Goal: Transaction & Acquisition: Purchase product/service

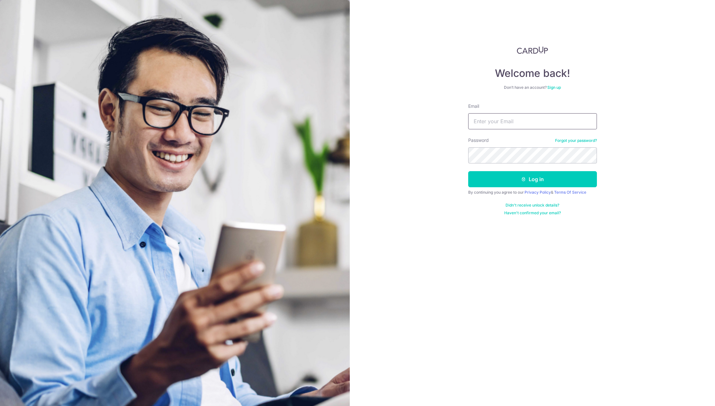
click at [561, 120] on input "Email" at bounding box center [532, 121] width 129 height 16
type input "[EMAIL_ADDRESS][DOMAIN_NAME]"
click at [505, 185] on button "Log in" at bounding box center [532, 179] width 129 height 16
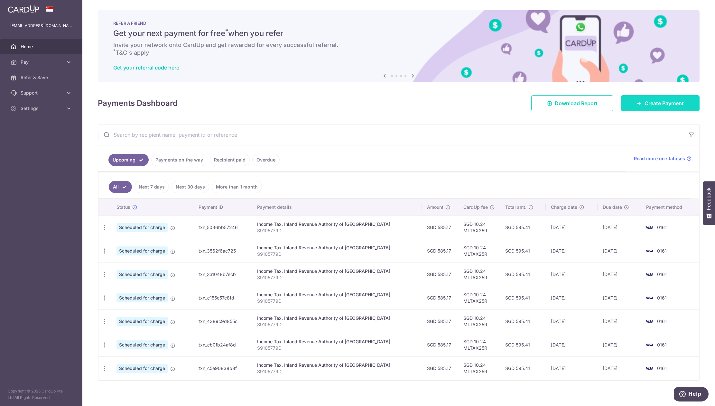
click at [628, 102] on link "Create Payment" at bounding box center [660, 103] width 79 height 16
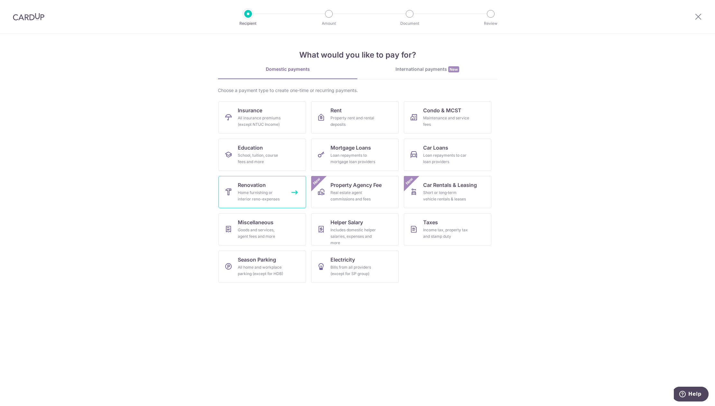
click at [246, 186] on span "Renovation" at bounding box center [252, 185] width 28 height 8
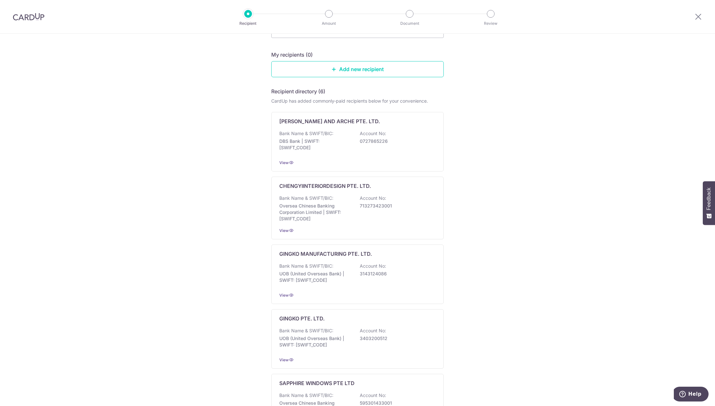
scroll to position [210, 0]
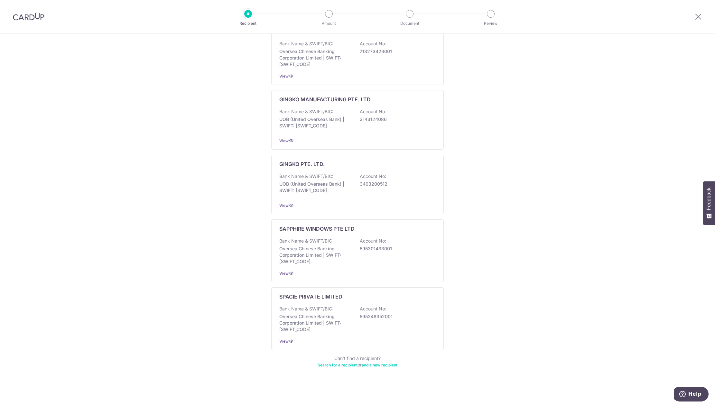
click at [332, 366] on link "Search for a recipient" at bounding box center [338, 365] width 40 height 5
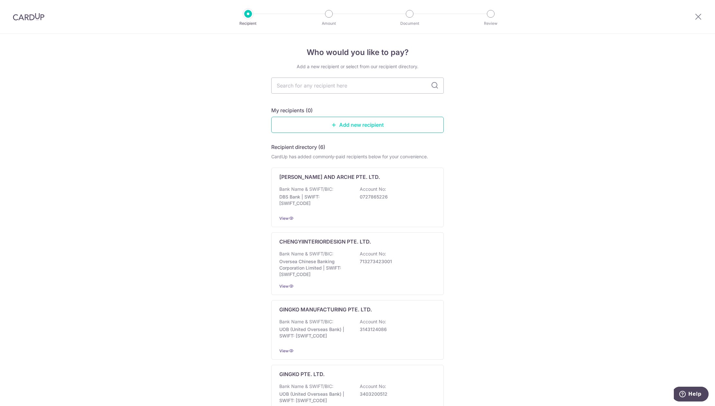
click at [359, 123] on link "Add new recipient" at bounding box center [357, 125] width 173 height 16
click at [403, 79] on input "text" at bounding box center [357, 86] width 173 height 16
click at [338, 80] on input "text" at bounding box center [357, 86] width 173 height 16
type input "inizio"
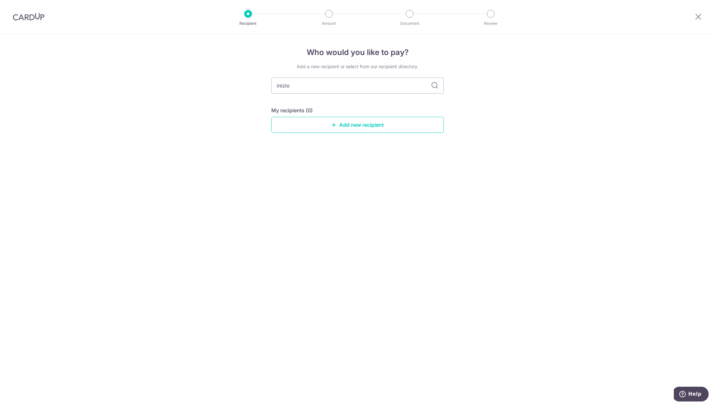
click at [433, 88] on icon at bounding box center [435, 86] width 8 height 8
click at [437, 83] on icon at bounding box center [435, 86] width 8 height 8
click at [370, 124] on link "Add new recipient" at bounding box center [357, 125] width 173 height 16
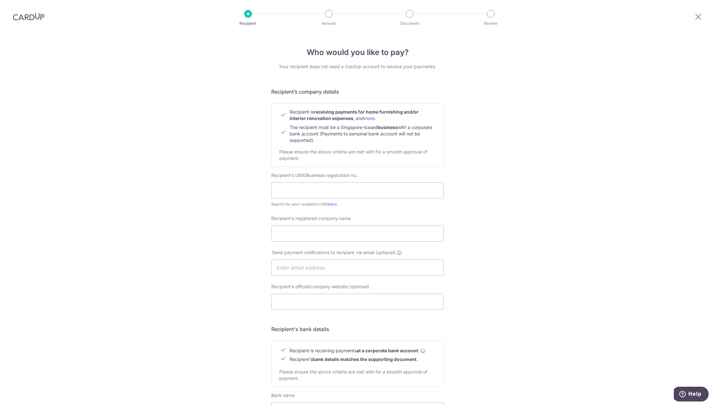
scroll to position [112, 0]
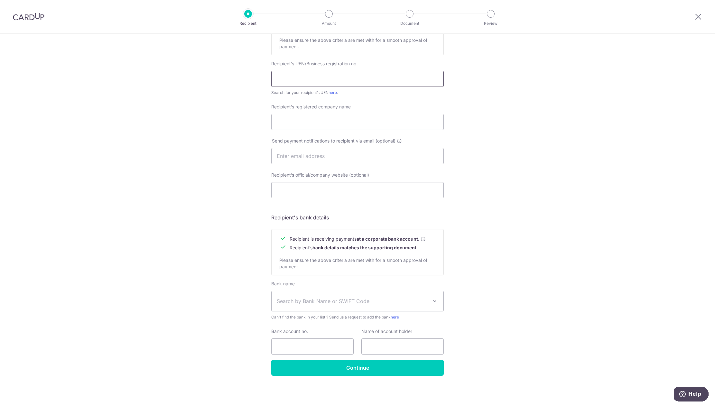
click at [364, 82] on input "text" at bounding box center [357, 79] width 173 height 16
click at [332, 90] on link "here" at bounding box center [333, 92] width 8 height 5
click at [335, 76] on input "text" at bounding box center [357, 79] width 173 height 16
click at [335, 76] on input "20233751K" at bounding box center [357, 79] width 173 height 16
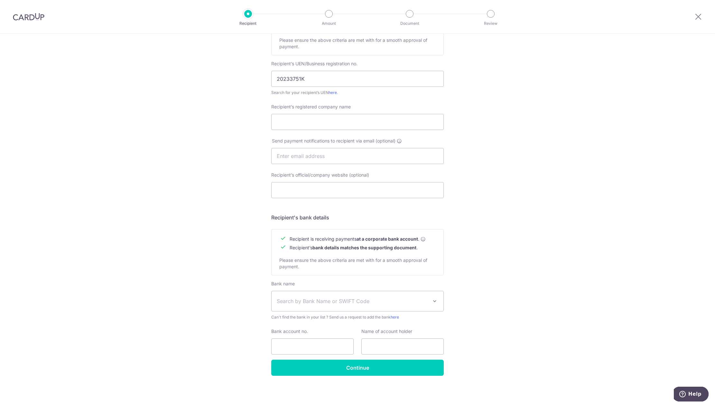
click at [368, 103] on form "Recipient’s company details Recipient is receiving payments for home furnishing…" at bounding box center [357, 176] width 173 height 400
click at [341, 131] on div "Recipient’s registered company name" at bounding box center [358, 121] width 180 height 34
click at [343, 121] on input "Recipient’s registered company name" at bounding box center [357, 122] width 173 height 16
click at [334, 93] on link "here" at bounding box center [333, 92] width 8 height 5
drag, startPoint x: 344, startPoint y: 71, endPoint x: 171, endPoint y: 68, distance: 173.9
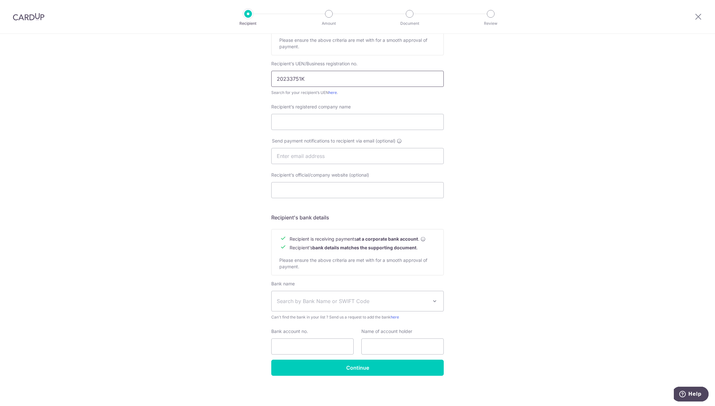
click at [168, 68] on div "Who would you like to pay? Your recipient does not need a CardUp account to rec…" at bounding box center [357, 164] width 715 height 484
paste input "7"
type input "202337517K"
click at [548, 117] on div "Who would you like to pay? Your recipient does not need a CardUp account to rec…" at bounding box center [357, 164] width 715 height 484
click at [343, 75] on input "202337517K" at bounding box center [357, 79] width 173 height 16
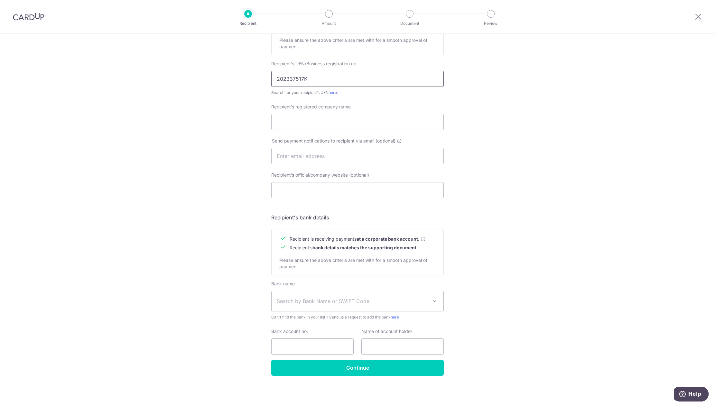
click button "Submit Request" at bounding box center [0, 0] width 0 height 0
drag, startPoint x: 327, startPoint y: 73, endPoint x: 184, endPoint y: 63, distance: 143.0
click at [184, 63] on div "Who would you like to pay? Your recipient does not need a CardUp account to rec…" at bounding box center [357, 164] width 715 height 484
click at [327, 125] on input "Recipient’s registered company name" at bounding box center [357, 122] width 173 height 16
paste input "INIZIO ATELIER 2 PTE. LTD."
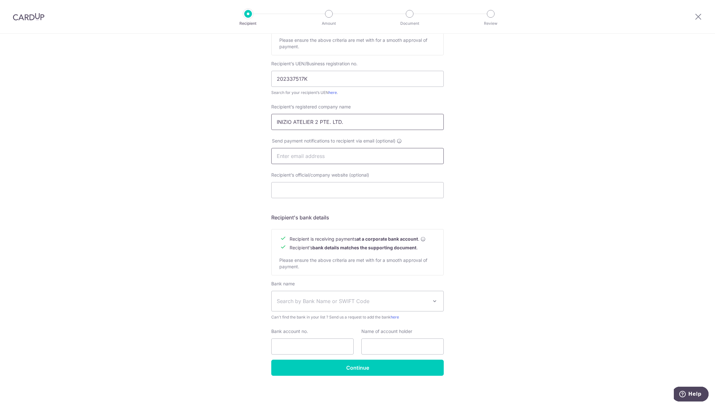
type input "INIZIO ATELIER 2 PTE. LTD."
click at [378, 162] on input "text" at bounding box center [357, 156] width 173 height 16
type input "[EMAIL_ADDRESS][DOMAIN_NAME]"
click at [315, 190] on input "Recipient’s official/company website (optional)" at bounding box center [357, 190] width 173 height 16
paste input "https://inizioatelier.com/"
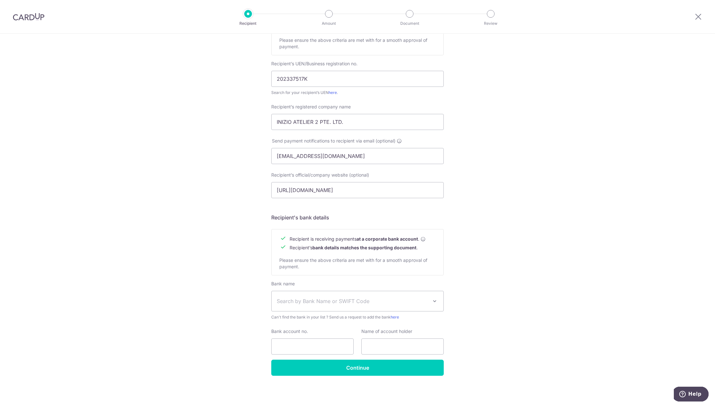
click at [498, 212] on div "Who would you like to pay? Your recipient does not need a CardUp account to rec…" at bounding box center [357, 164] width 715 height 484
click at [387, 194] on input "https://inizioatelier.com/" at bounding box center [357, 190] width 173 height 16
type input "https://inizioatelier.com/"
click at [481, 235] on div "Who would you like to pay? Your recipient does not need a CardUp account to rec…" at bounding box center [357, 164] width 715 height 484
click at [357, 302] on span "Search by Bank Name or SWIFT Code" at bounding box center [352, 301] width 151 height 8
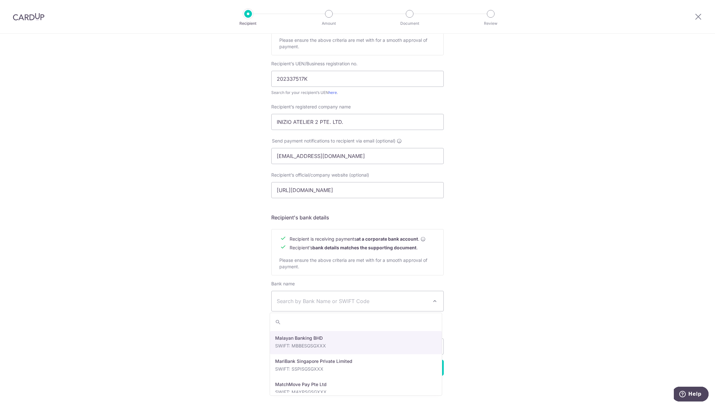
scroll to position [869, 0]
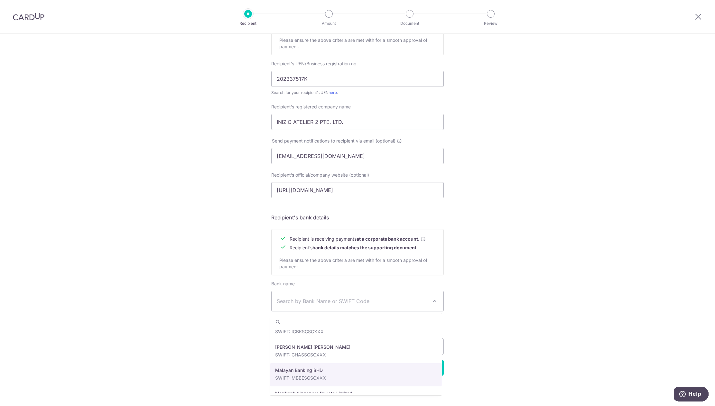
select select "26"
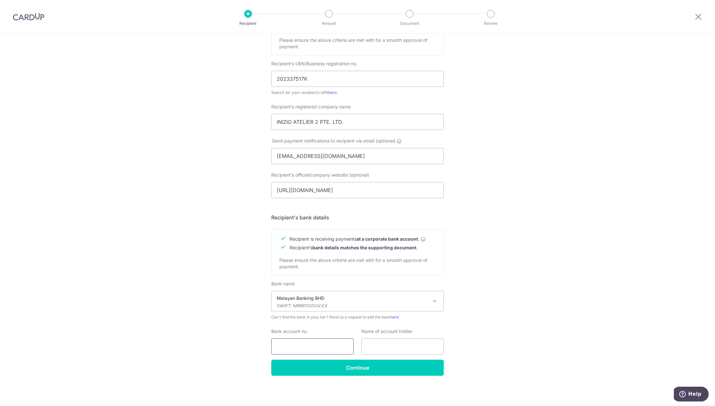
click at [343, 349] on input "Bank account no." at bounding box center [312, 347] width 82 height 16
type input "04021085127"
drag, startPoint x: 361, startPoint y: 126, endPoint x: 226, endPoint y: 117, distance: 135.2
click at [226, 117] on div "Who would you like to pay? Your recipient does not need a CardUp account to rec…" at bounding box center [357, 164] width 715 height 484
click at [403, 348] on input "text" at bounding box center [403, 347] width 82 height 16
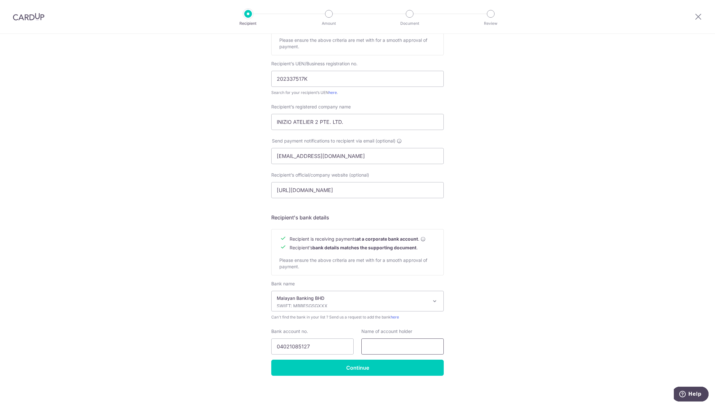
paste input "INIZIO ATELIER 2 PTE. LTD."
click at [421, 346] on input "INIZIO ATELIER 2 PTE. LTD" at bounding box center [403, 347] width 82 height 16
click at [419, 346] on input "INIZIO ATELIER 2 PTE. LTD" at bounding box center [403, 347] width 82 height 16
type input "INIZIO ATELIER 2 PTE LTD"
click at [407, 369] on input "Continue" at bounding box center [357, 368] width 173 height 16
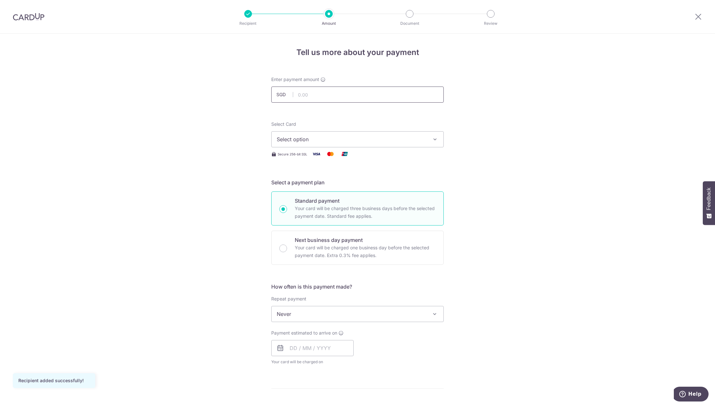
click at [351, 97] on input "text" at bounding box center [357, 95] width 173 height 16
type input "10,000.00"
click at [399, 112] on form "Enter payment amount SGD 10,000.00 10000.00 Recipient added successfully! Selec…" at bounding box center [357, 352] width 173 height 553
click at [348, 143] on span "Select option" at bounding box center [352, 140] width 150 height 8
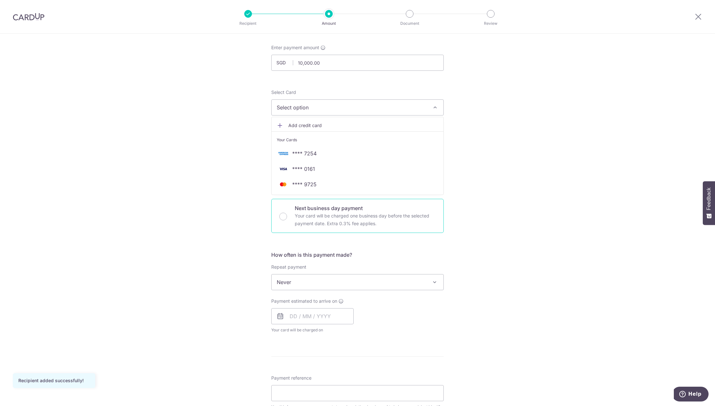
scroll to position [32, 0]
drag, startPoint x: 350, startPoint y: 188, endPoint x: 346, endPoint y: 183, distance: 6.2
click at [350, 188] on link "**** 9725" at bounding box center [358, 183] width 172 height 15
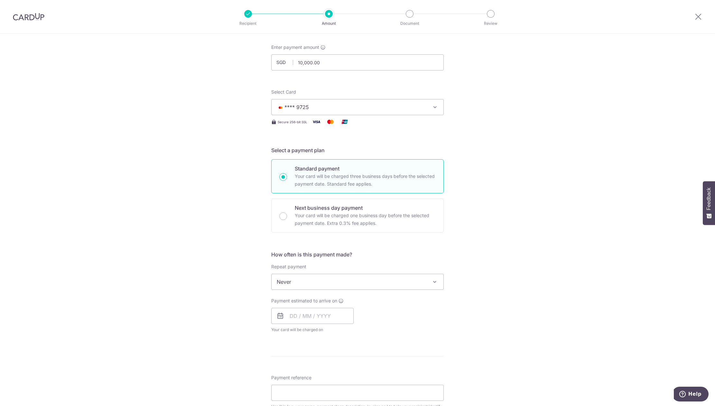
click at [344, 287] on span "Never" at bounding box center [358, 281] width 172 height 15
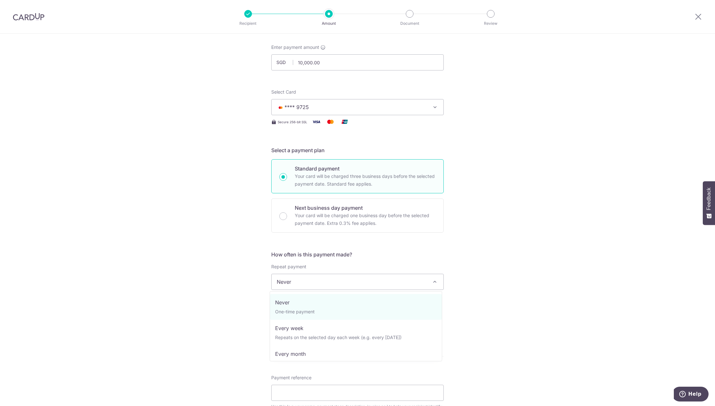
click at [545, 303] on div "Tell us more about your payment Enter payment amount SGD 10,000.00 10000.00 Rec…" at bounding box center [357, 314] width 715 height 625
click at [312, 318] on input "text" at bounding box center [312, 316] width 82 height 16
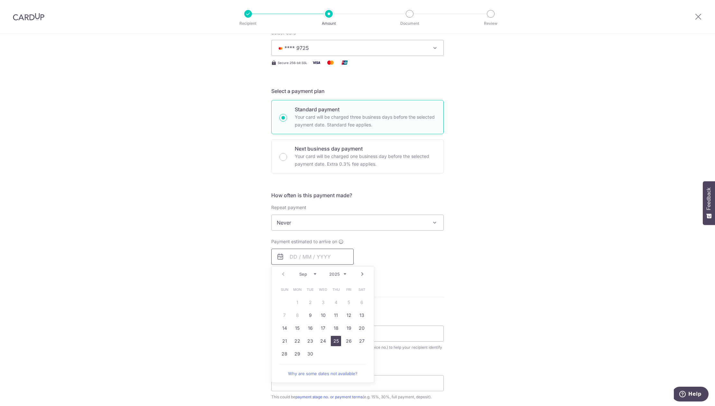
scroll to position [97, 0]
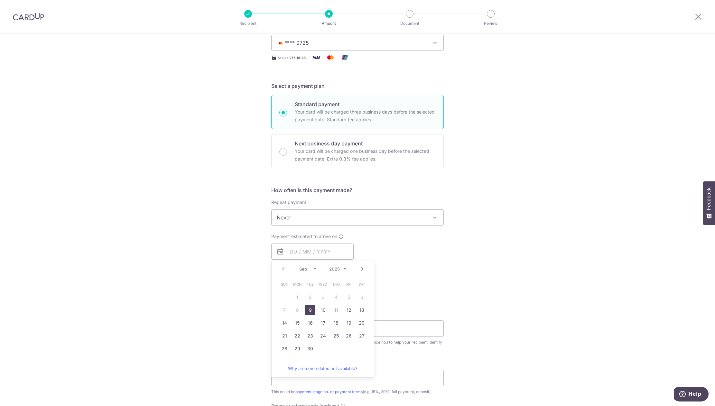
click at [312, 311] on link "9" at bounding box center [310, 310] width 10 height 10
type input "[DATE]"
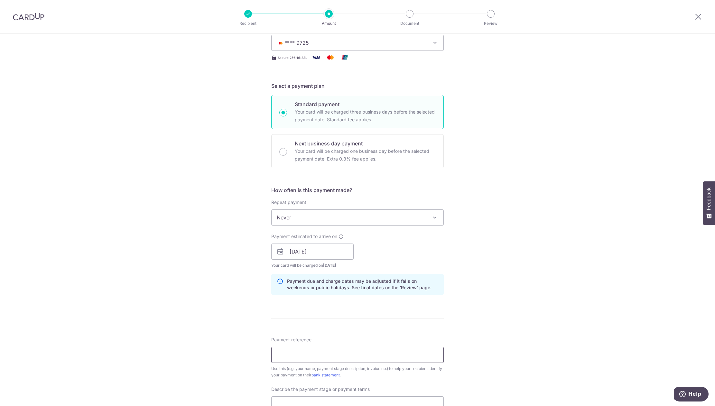
click at [314, 359] on input "Payment reference" at bounding box center [357, 355] width 173 height 16
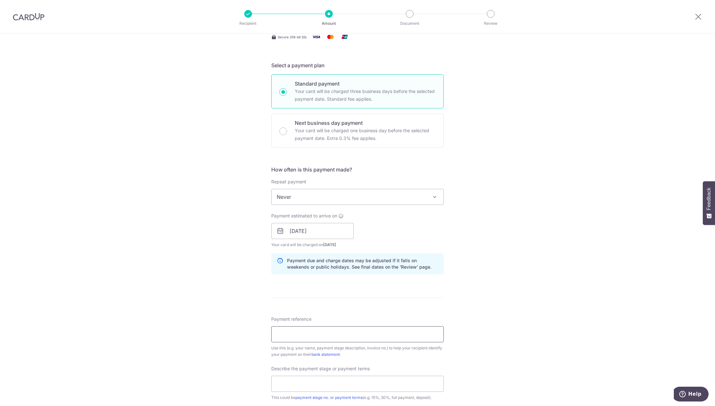
scroll to position [129, 0]
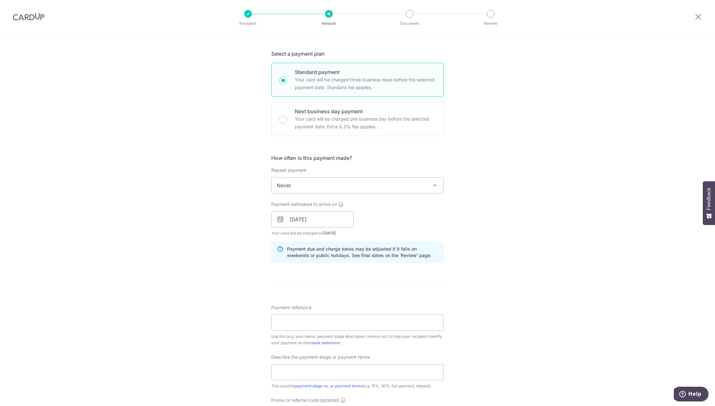
click at [500, 306] on div "Tell us more about your payment Enter payment amount SGD 10,000.00 10000.00 Rec…" at bounding box center [357, 231] width 715 height 652
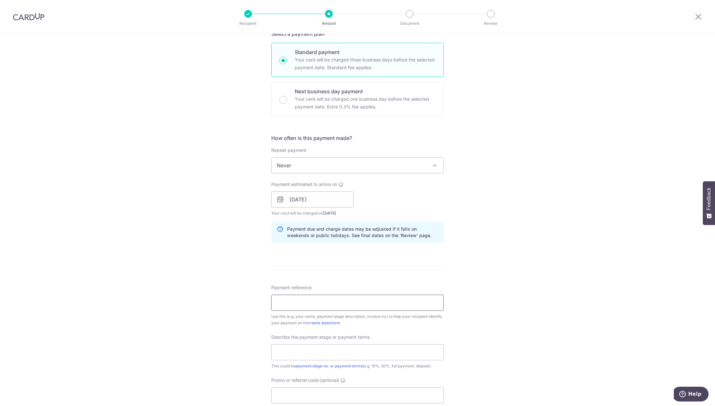
scroll to position [258, 0]
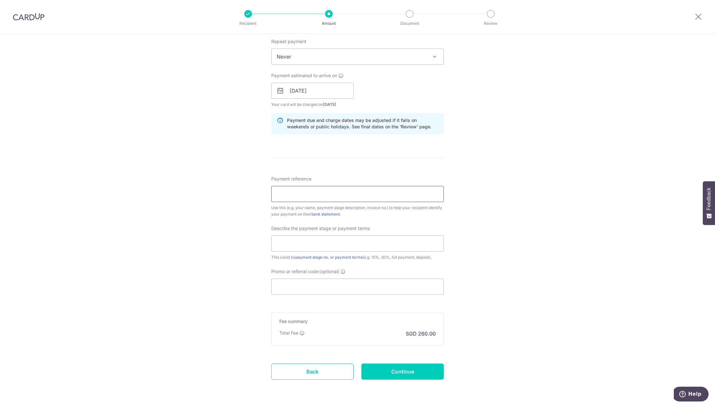
click at [398, 191] on input "Payment reference" at bounding box center [357, 194] width 173 height 16
paste input "RENO25ONE"
type input "RENO25ONE"
click at [332, 287] on input "Promo or referral code (optional)" at bounding box center [357, 287] width 173 height 16
paste input "RENO25ONE"
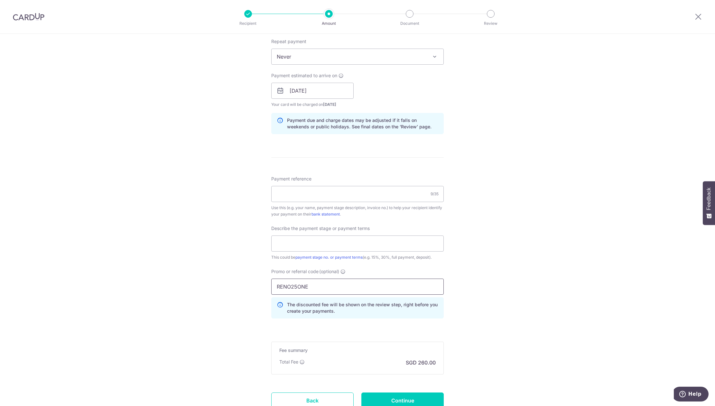
type input "RENO25ONE"
click at [476, 265] on div "Tell us more about your payment Enter payment amount SGD 10,000.00 10000.00 Rec…" at bounding box center [357, 116] width 715 height 681
click at [336, 186] on input "Payment reference" at bounding box center [357, 194] width 173 height 16
drag, startPoint x: 332, startPoint y: 198, endPoint x: 253, endPoint y: 192, distance: 78.8
click at [253, 192] on div "Tell us more about your payment Enter payment amount SGD 10,000.00 10000.00 Rec…" at bounding box center [357, 116] width 715 height 681
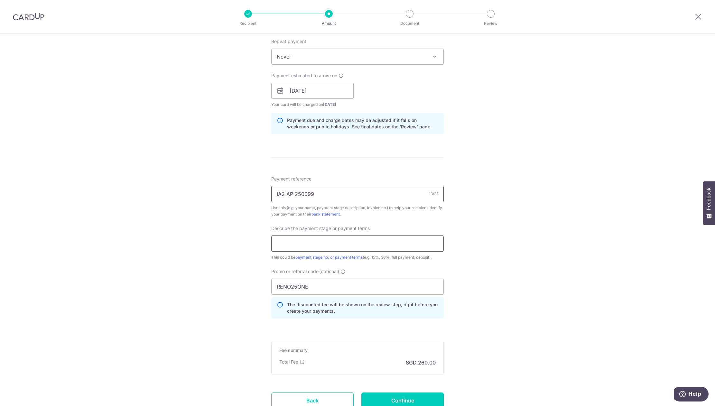
type input "IA2 AP-250099"
click at [343, 249] on input "text" at bounding box center [357, 244] width 173 height 16
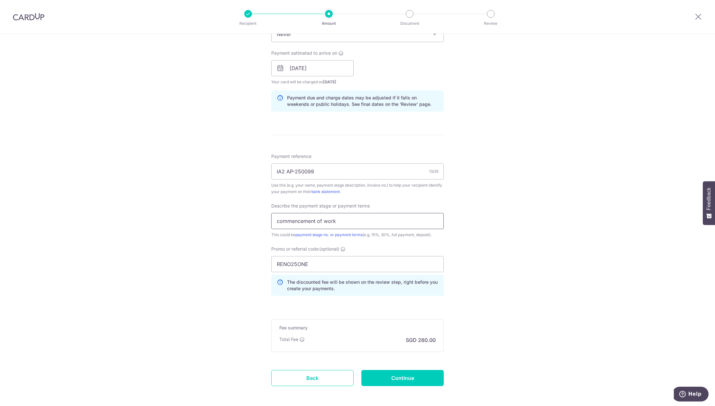
scroll to position [308, 0]
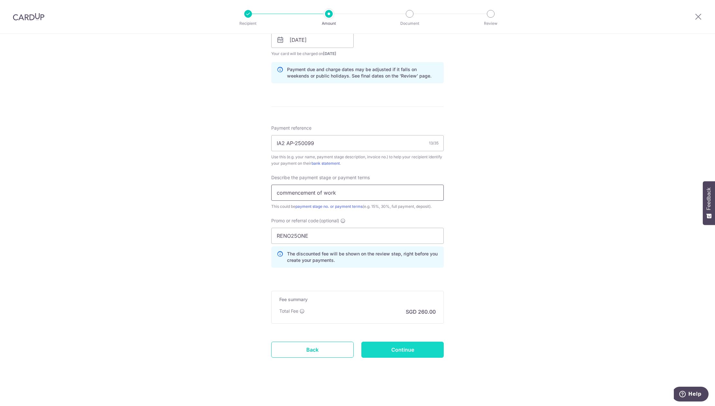
type input "commencement of work"
click at [387, 349] on input "Continue" at bounding box center [403, 350] width 82 height 16
type input "Create Schedule"
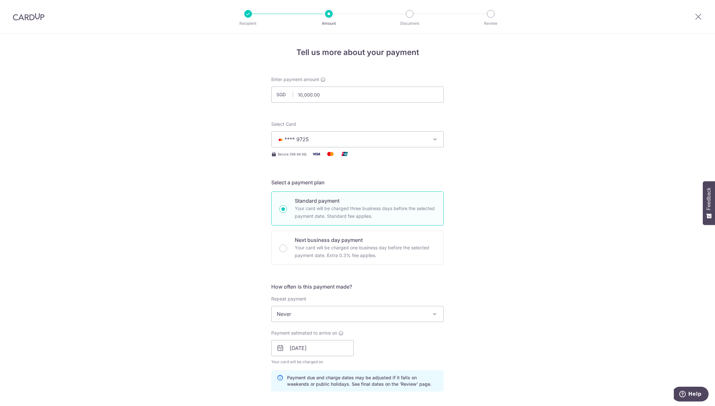
click at [348, 135] on button "**** 9725" at bounding box center [357, 139] width 173 height 16
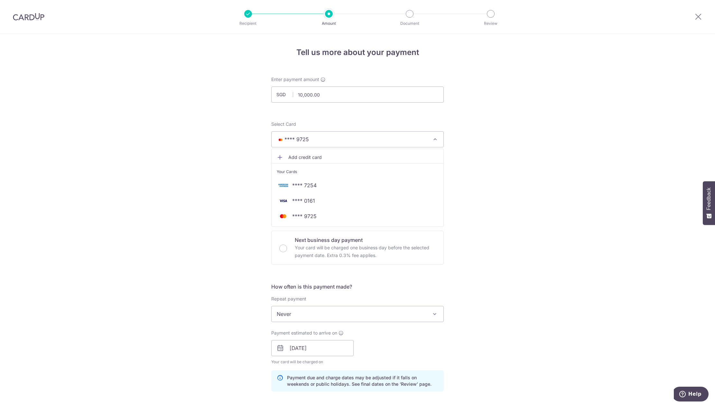
click at [348, 159] on span "Add credit card" at bounding box center [363, 157] width 150 height 6
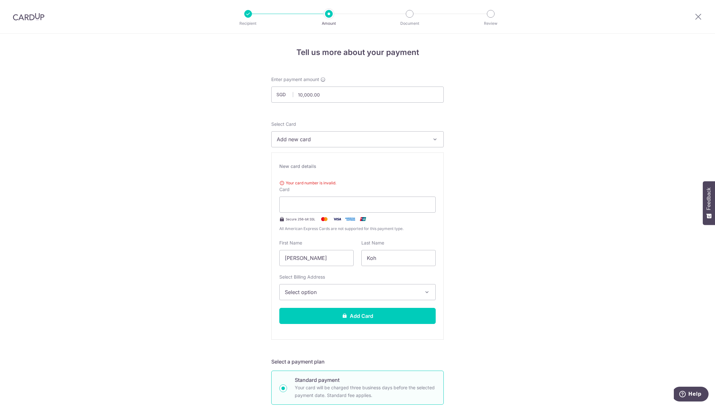
click at [372, 171] on div "New card details Your card number is invalid. Card Secure 256-bit SSL All Ameri…" at bounding box center [357, 246] width 173 height 187
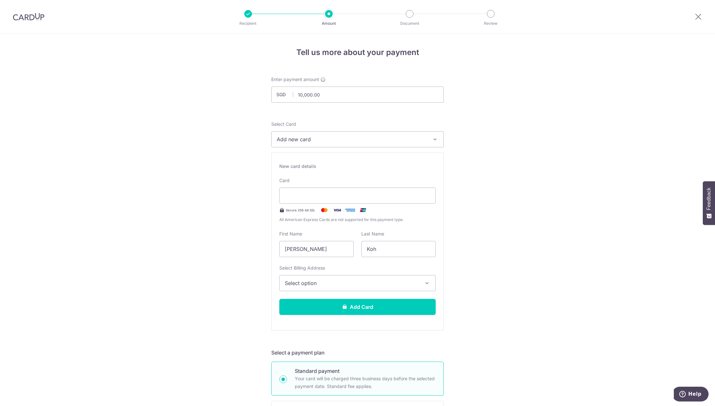
click at [353, 272] on div "Select Billing Address Select option Add Billing Address My Billing Addresses B…" at bounding box center [357, 278] width 156 height 26
click at [352, 280] on span "Select option" at bounding box center [352, 283] width 134 height 8
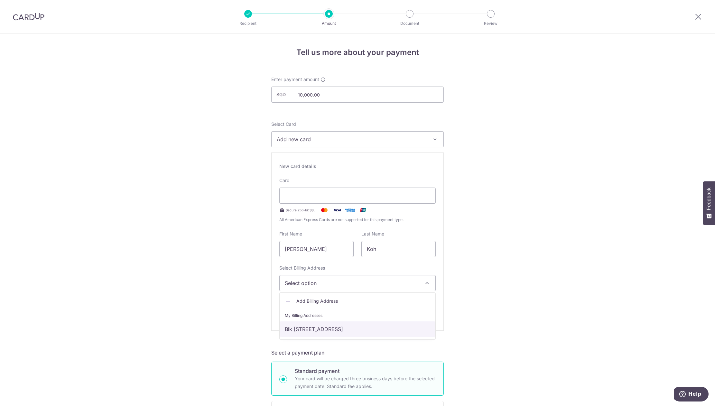
click at [352, 329] on link "Blk [STREET_ADDRESS]" at bounding box center [358, 329] width 156 height 15
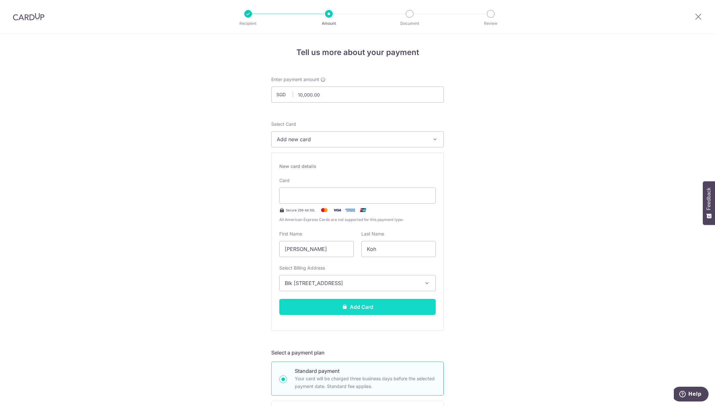
click at [362, 309] on button "Add Card" at bounding box center [357, 307] width 156 height 16
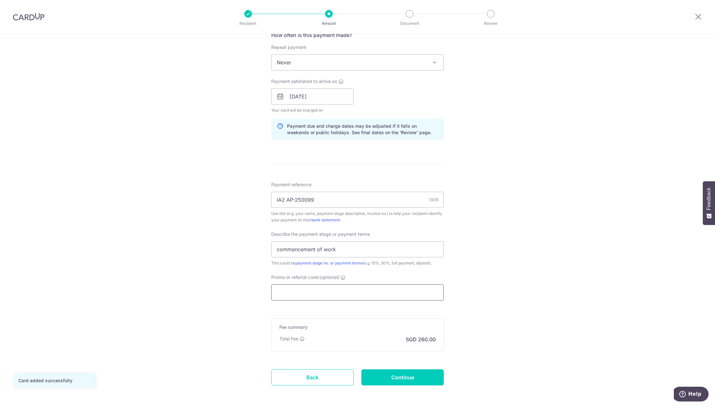
scroll to position [279, 0]
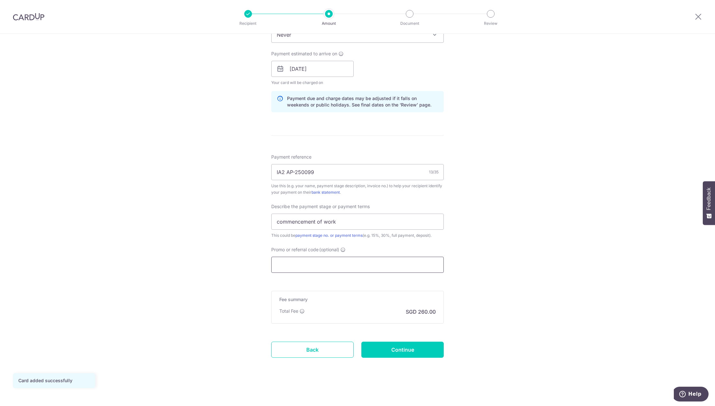
click at [384, 270] on input "Promo or referral code (optional)" at bounding box center [357, 265] width 173 height 16
paste input "IA2 AP-250099"
type input "IA2 AP-250099"
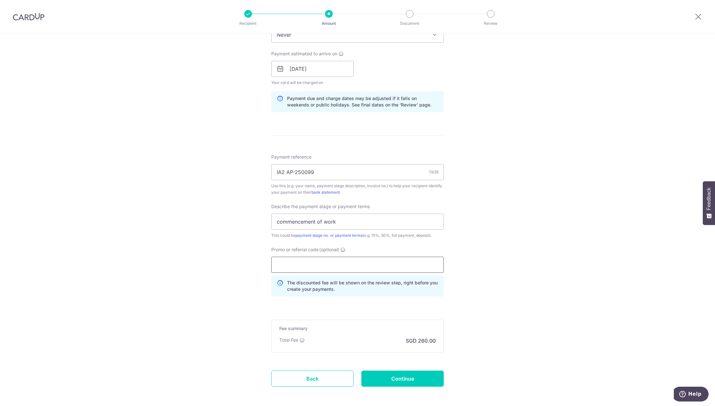
paste input "RENO25ONE"
type input "RENO25ONE"
click at [422, 378] on input "Continue" at bounding box center [403, 379] width 82 height 16
type input "Update Schedule"
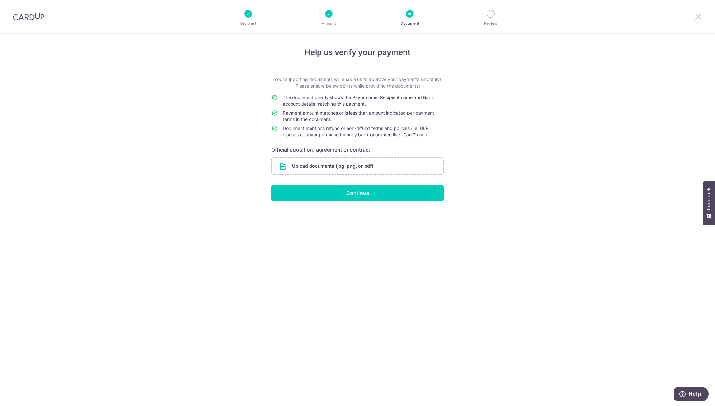
click at [698, 20] on icon at bounding box center [699, 17] width 8 height 8
click at [313, 167] on input "file" at bounding box center [358, 166] width 172 height 17
click at [693, 18] on div at bounding box center [698, 16] width 33 height 33
click at [698, 17] on icon at bounding box center [699, 17] width 8 height 8
